Goal: Find contact information: Find contact information

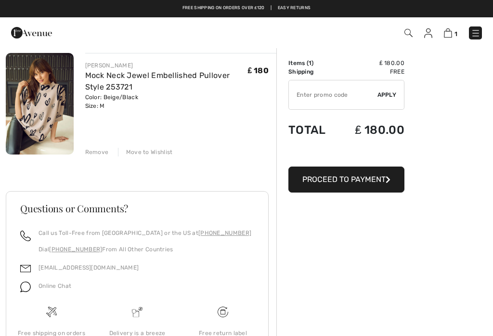
scroll to position [71, 0]
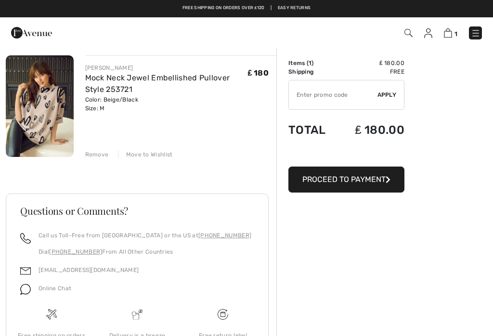
click at [354, 273] on div "Order Summary Details Items ( 1 ) ₤ 180.00 Promo code ₤ 0.00 Shipping Free Tax1…" at bounding box center [384, 203] width 217 height 455
click at [99, 156] on div "Remove" at bounding box center [97, 154] width 24 height 9
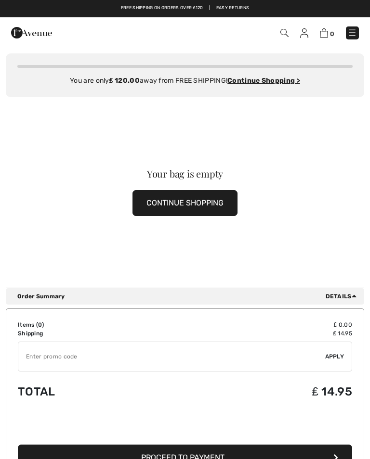
scroll to position [0, 0]
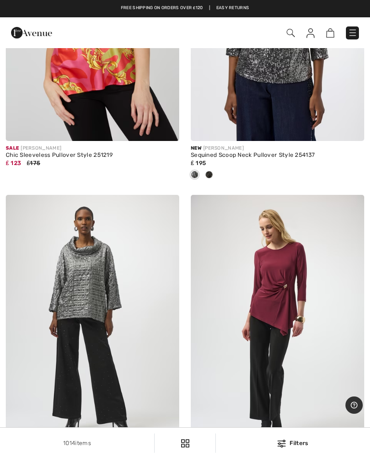
scroll to position [6580, 0]
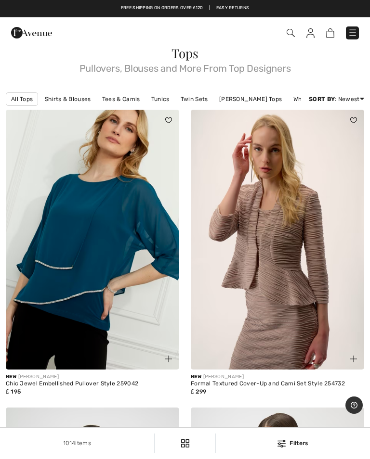
click at [356, 31] on img at bounding box center [353, 33] width 10 height 10
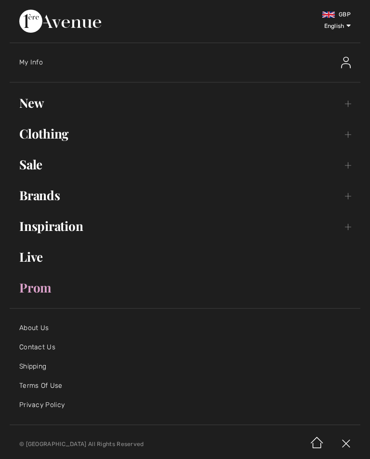
scroll to position [8325, 0]
click at [60, 344] on li "Contact Us" at bounding box center [184, 348] width 331 height 10
click at [47, 350] on link "Contact Us" at bounding box center [37, 347] width 36 height 8
click at [37, 351] on link "Contact Us" at bounding box center [37, 347] width 36 height 8
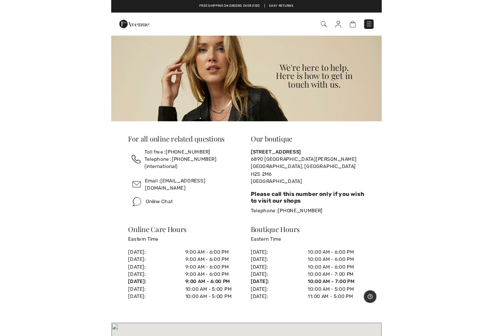
scroll to position [114, 0]
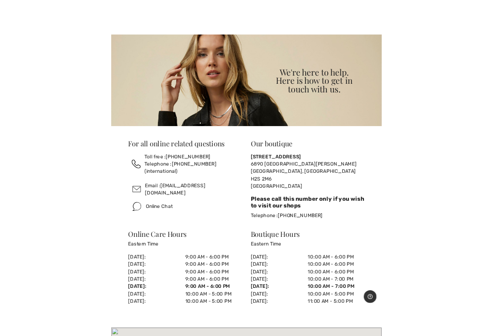
scroll to position [107, 0]
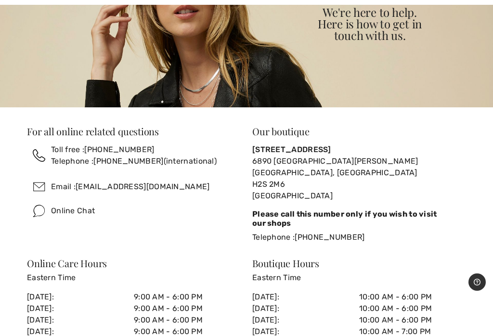
click at [1, 147] on div "We're here to help. Here is how to get in touch with us. For all online related…" at bounding box center [246, 160] width 493 height 440
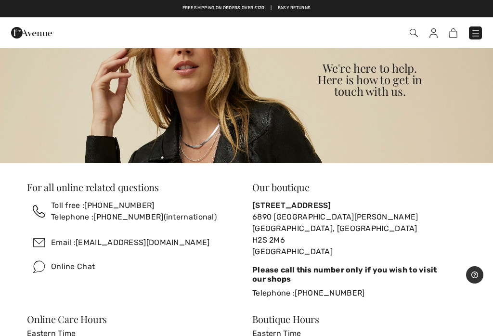
scroll to position [0, 0]
